Goal: Task Accomplishment & Management: Use online tool/utility

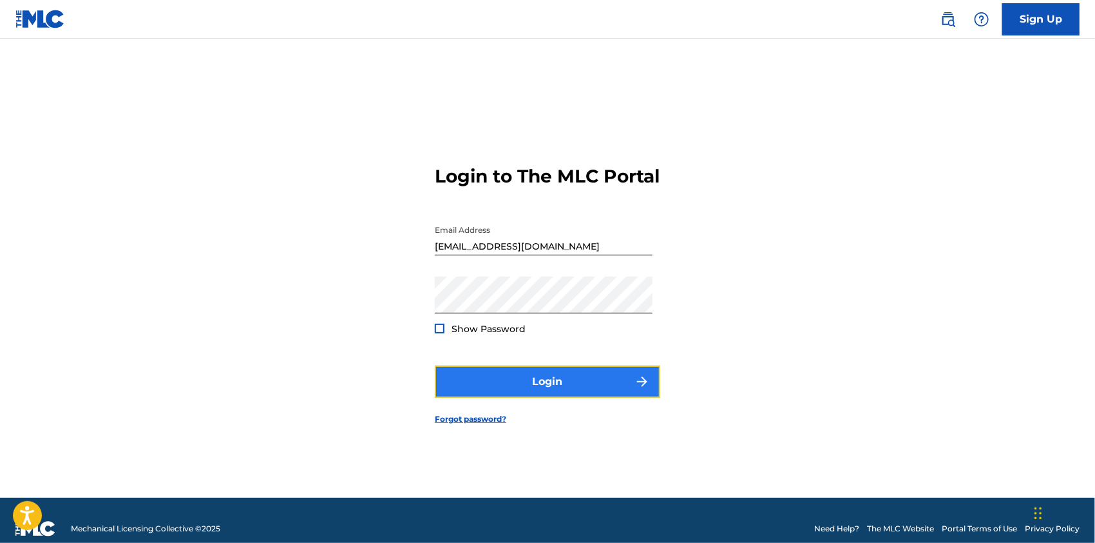
click at [534, 388] on button "Login" at bounding box center [548, 381] width 226 height 32
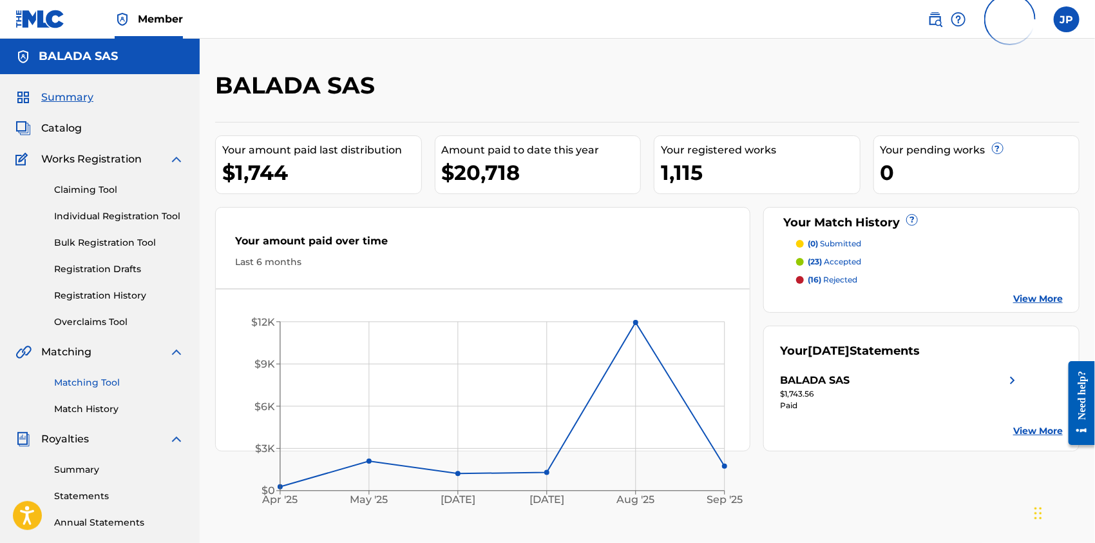
click at [98, 379] on link "Matching Tool" at bounding box center [119, 383] width 130 height 14
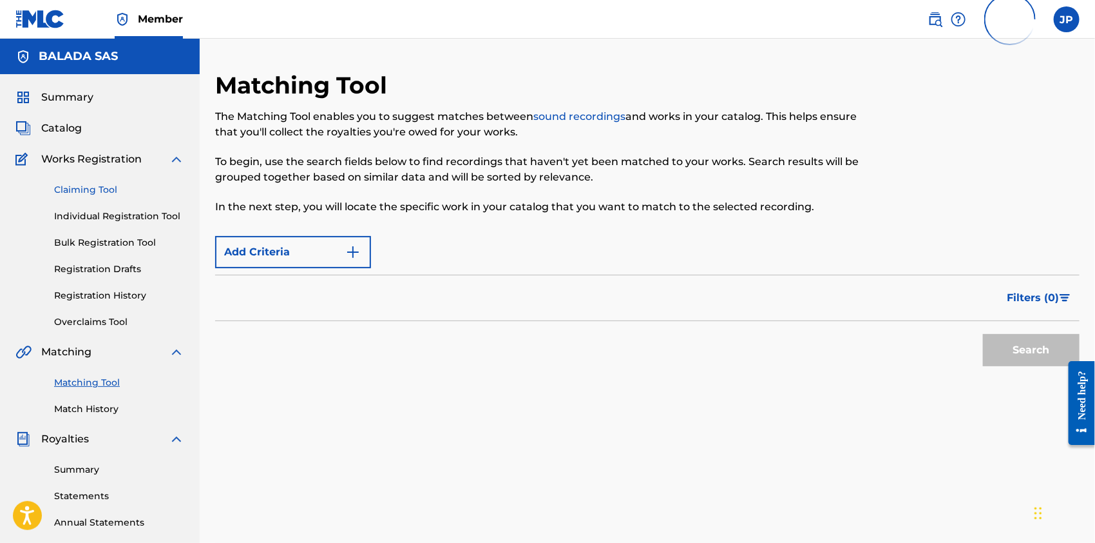
click at [92, 188] on link "Claiming Tool" at bounding box center [119, 190] width 130 height 14
